Goal: Information Seeking & Learning: Learn about a topic

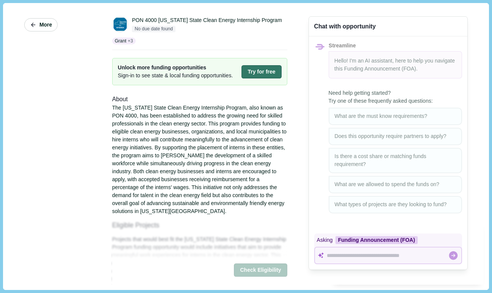
click at [31, 23] on icon "button" at bounding box center [33, 25] width 7 height 7
